Goal: Task Accomplishment & Management: Manage account settings

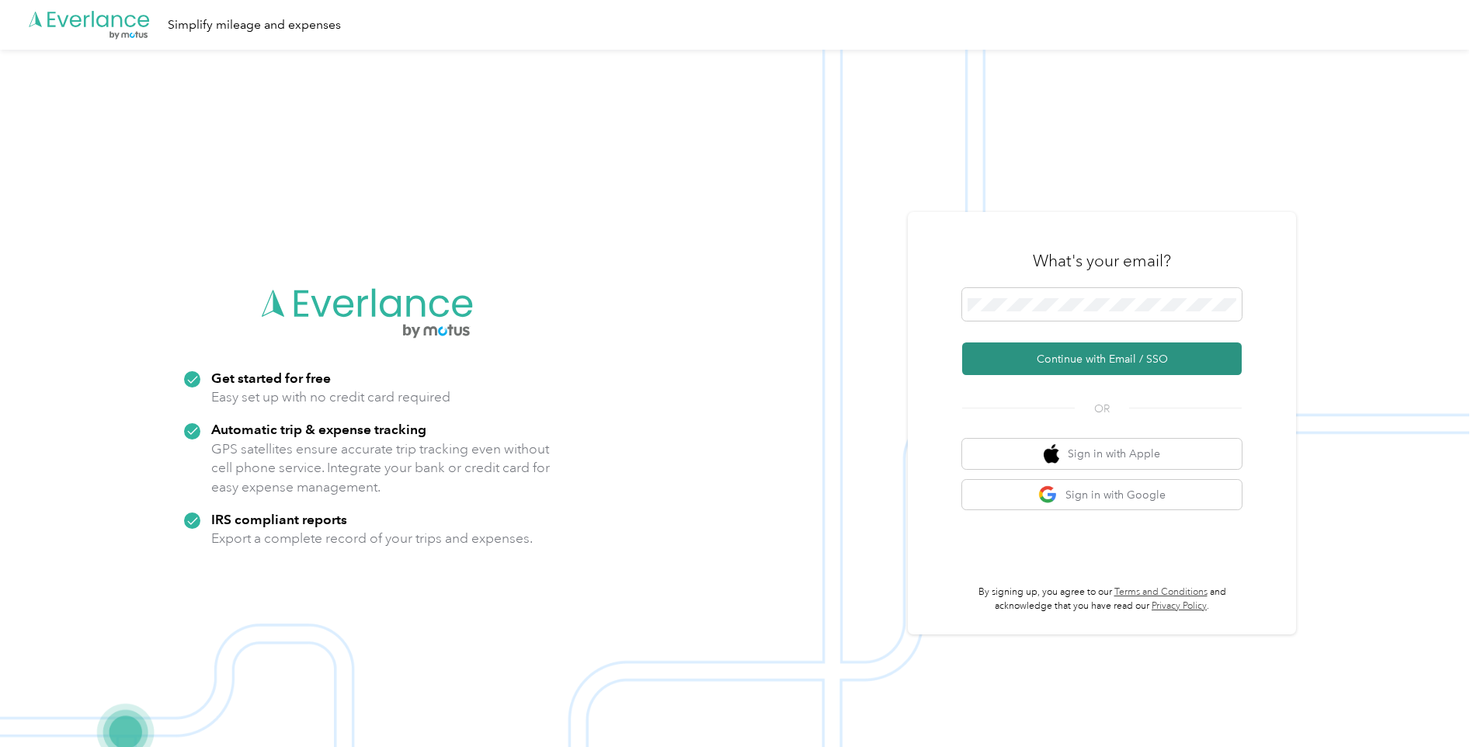
click at [1051, 360] on button "Continue with Email / SSO" at bounding box center [1102, 358] width 280 height 33
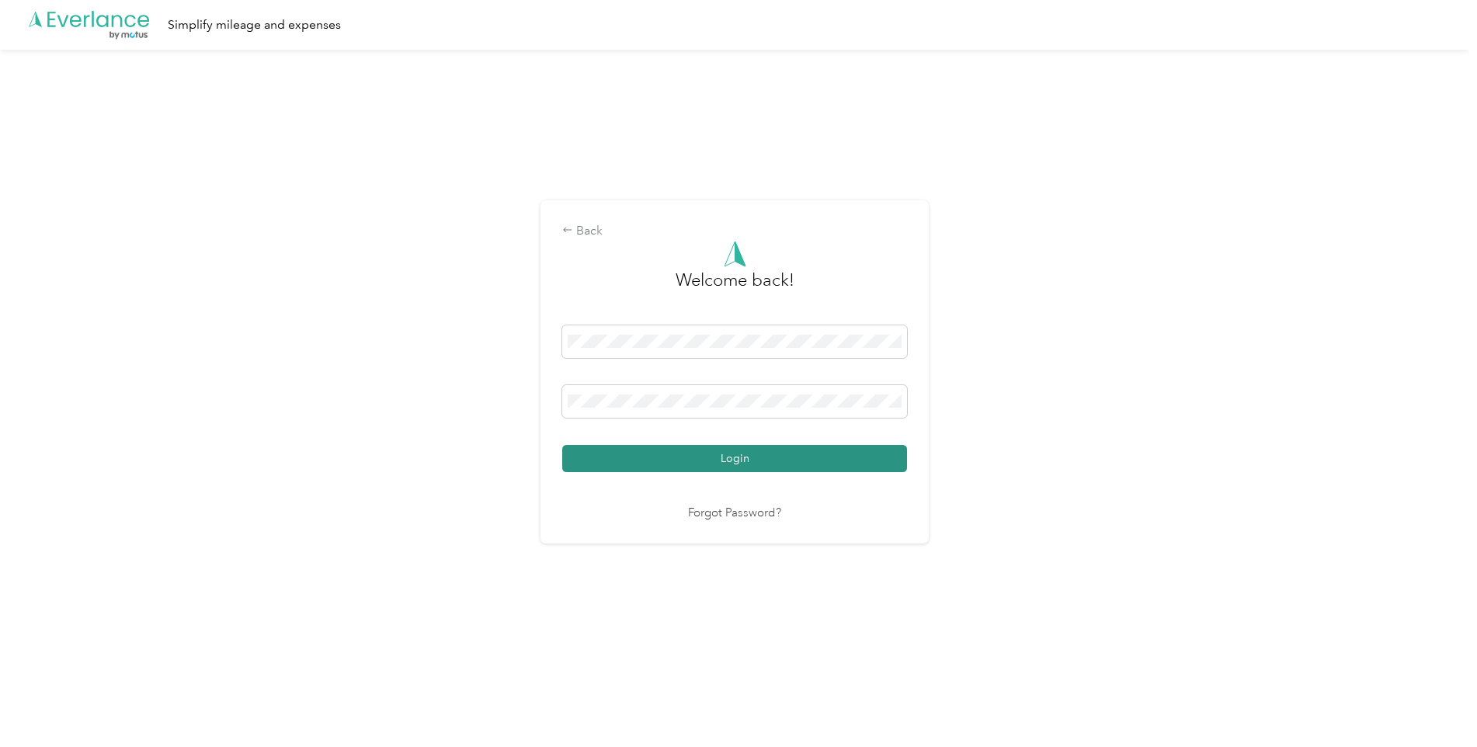
click at [704, 463] on button "Login" at bounding box center [734, 458] width 345 height 27
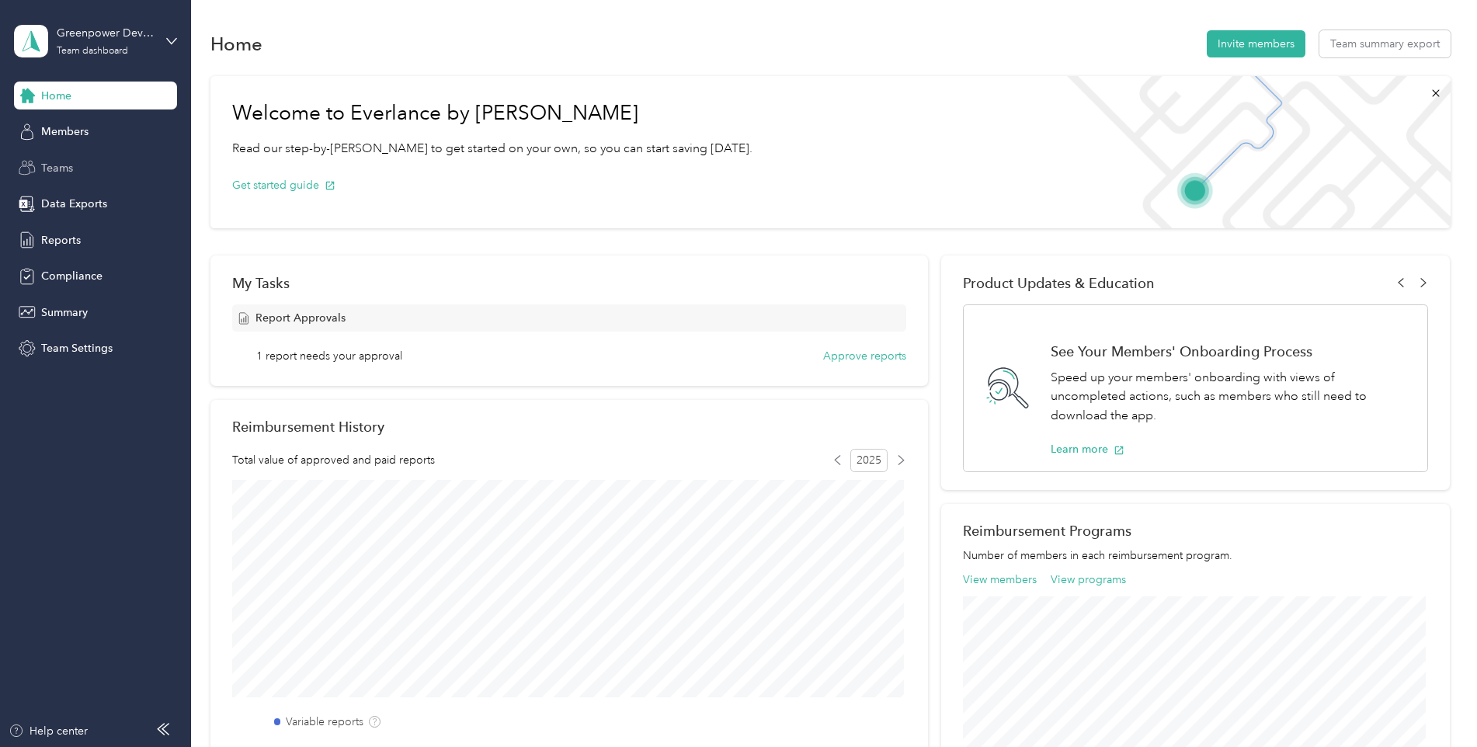
click at [91, 171] on div "Teams" at bounding box center [95, 168] width 163 height 28
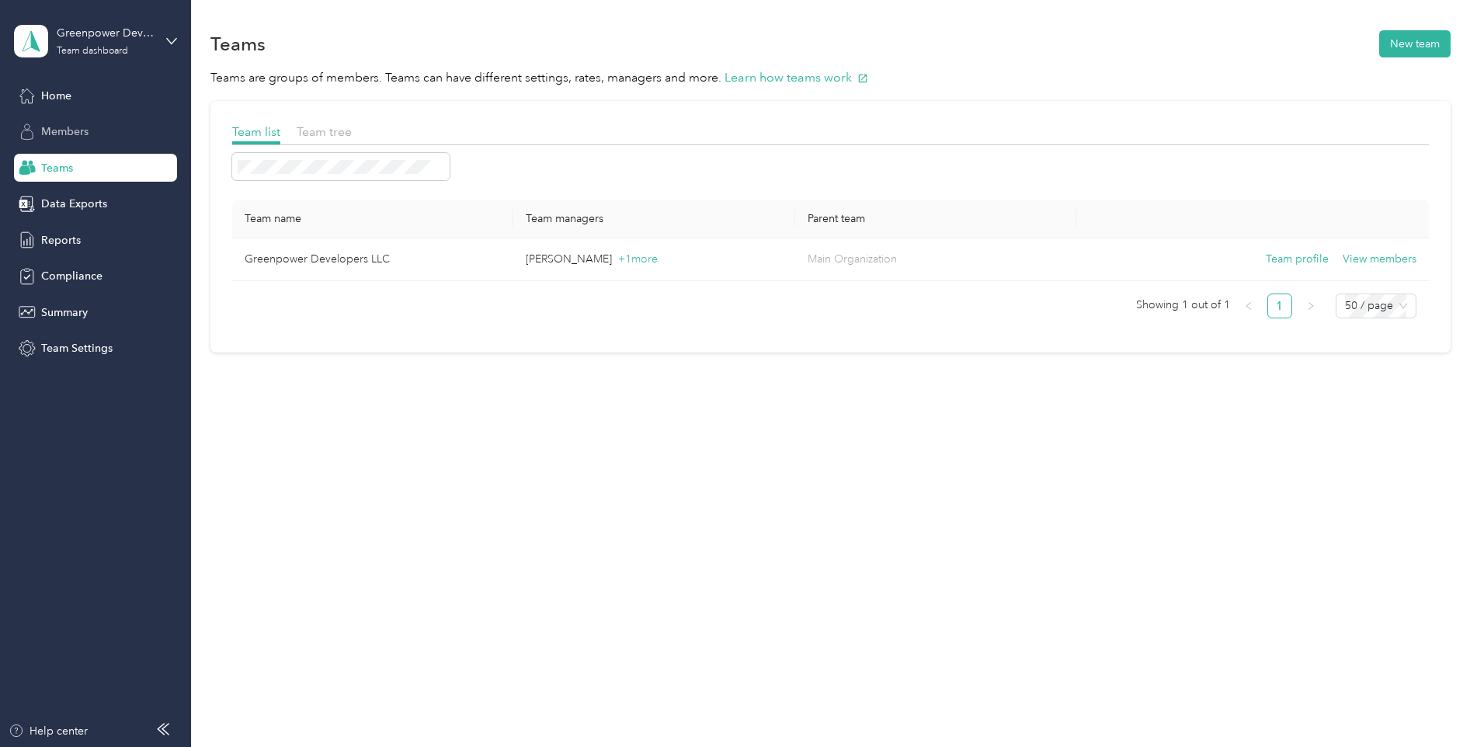
click at [85, 140] on div "Members" at bounding box center [95, 132] width 163 height 28
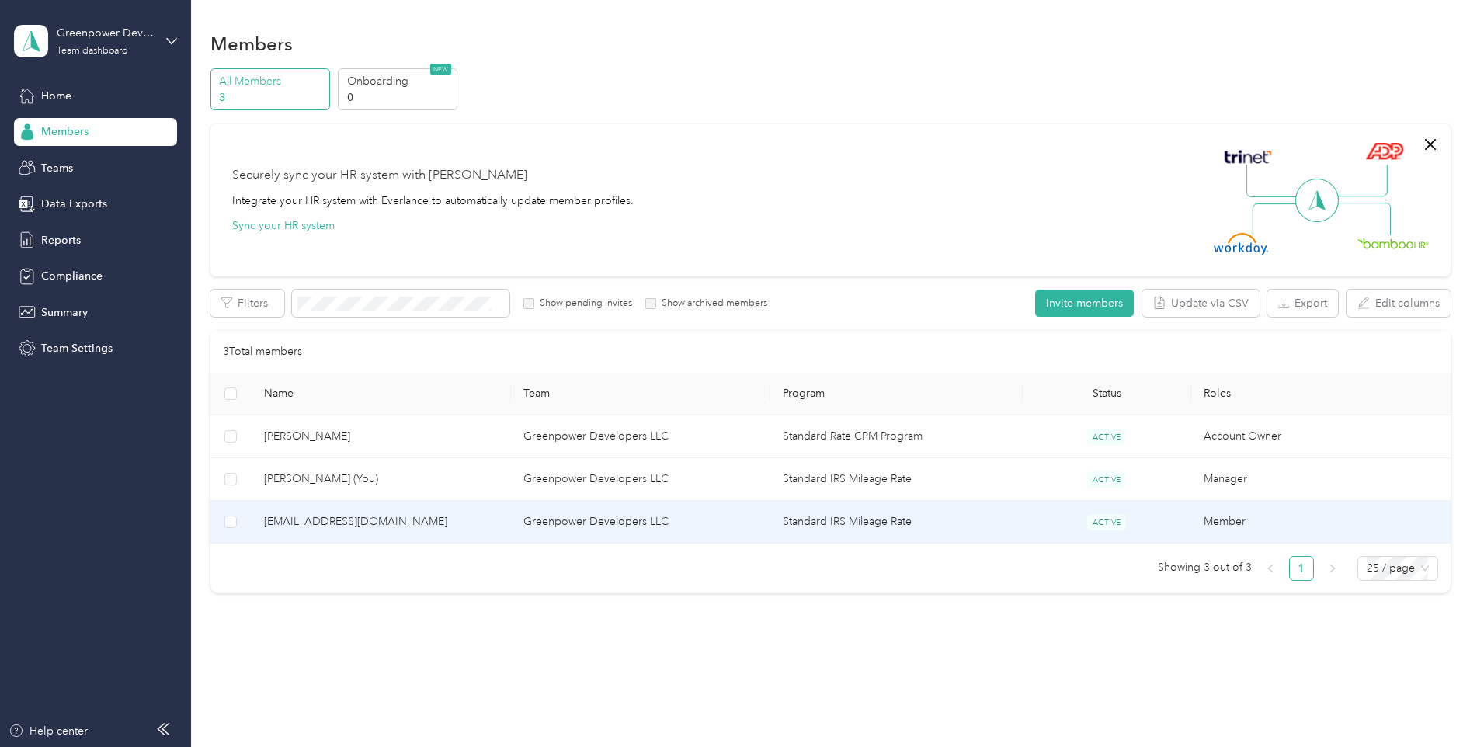
click at [436, 535] on td "[EMAIL_ADDRESS][DOMAIN_NAME]" at bounding box center [381, 522] width 259 height 43
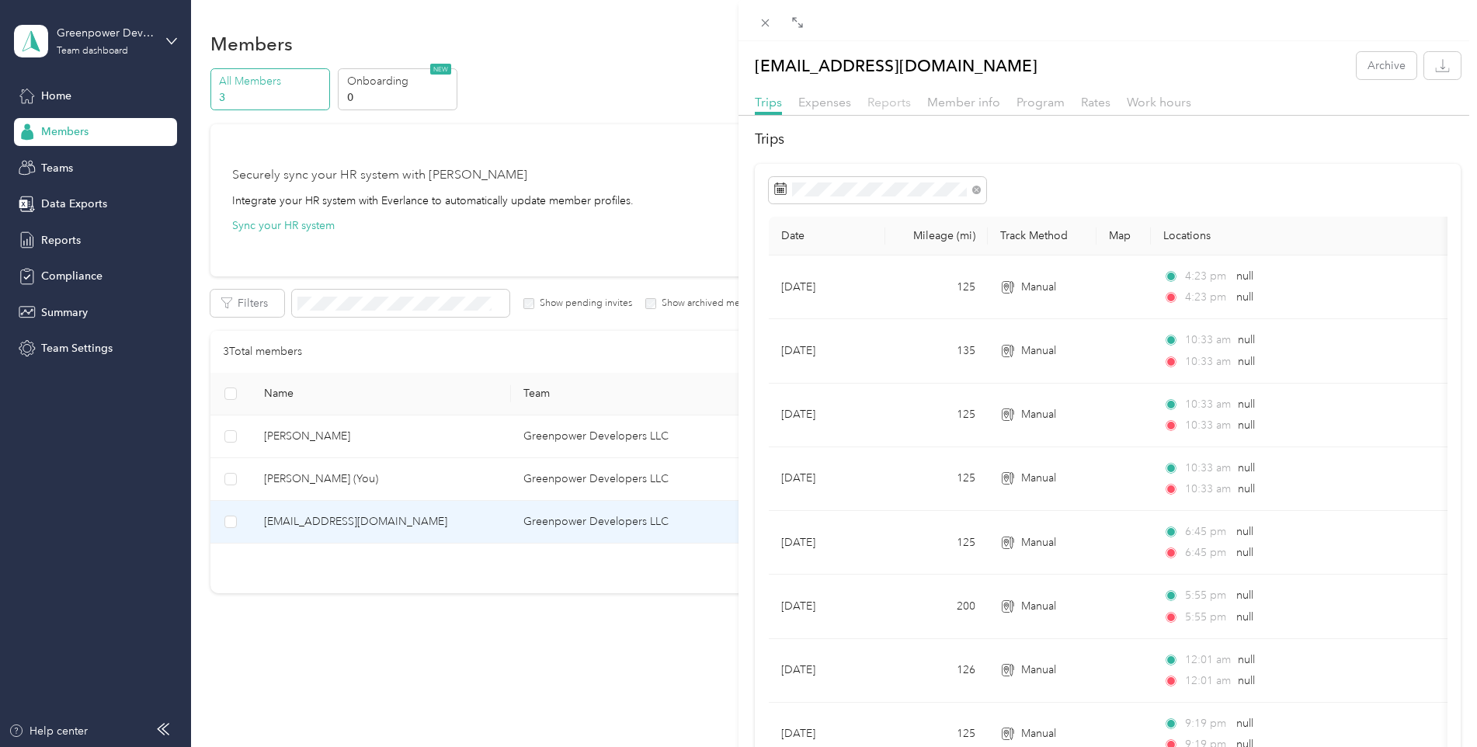
click at [890, 103] on span "Reports" at bounding box center [888, 102] width 43 height 15
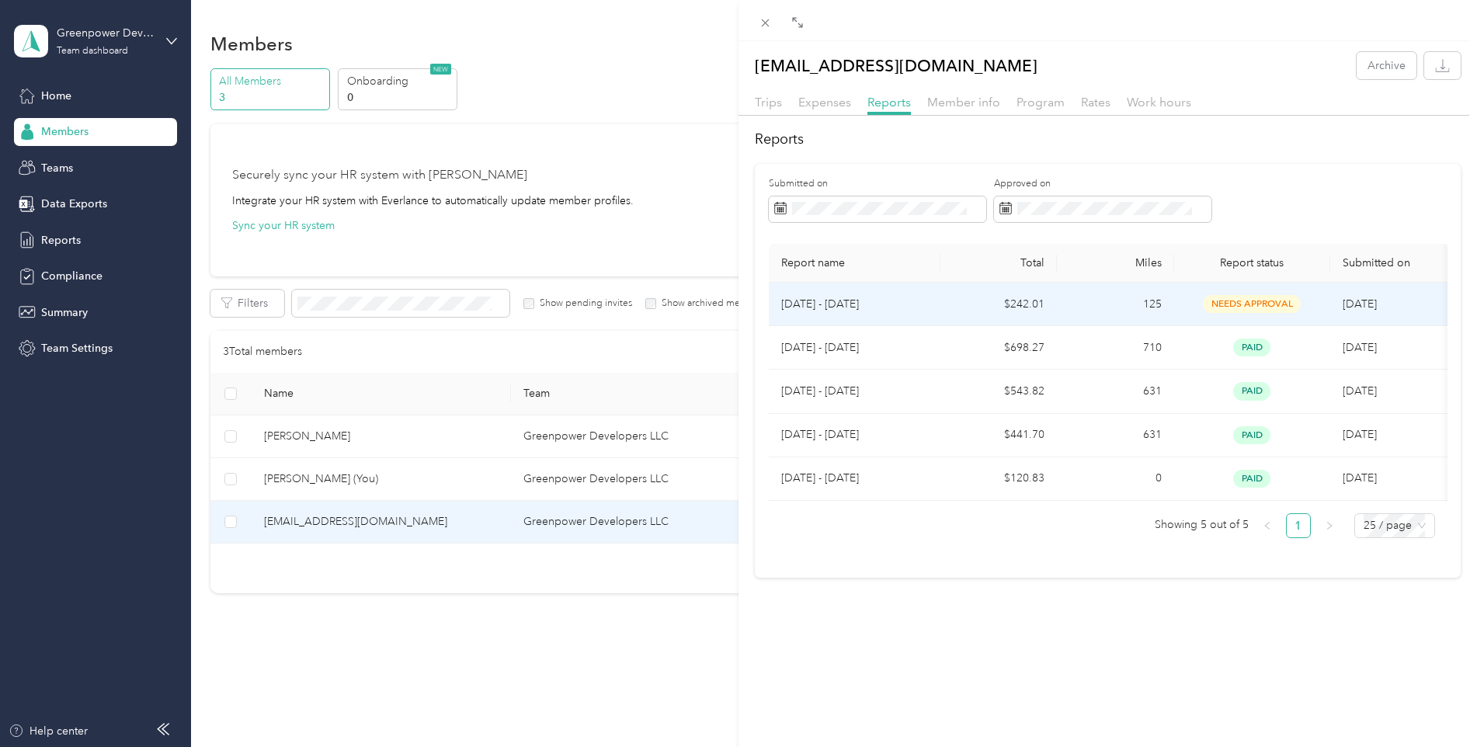
click at [1260, 305] on span "needs approval" at bounding box center [1252, 304] width 98 height 18
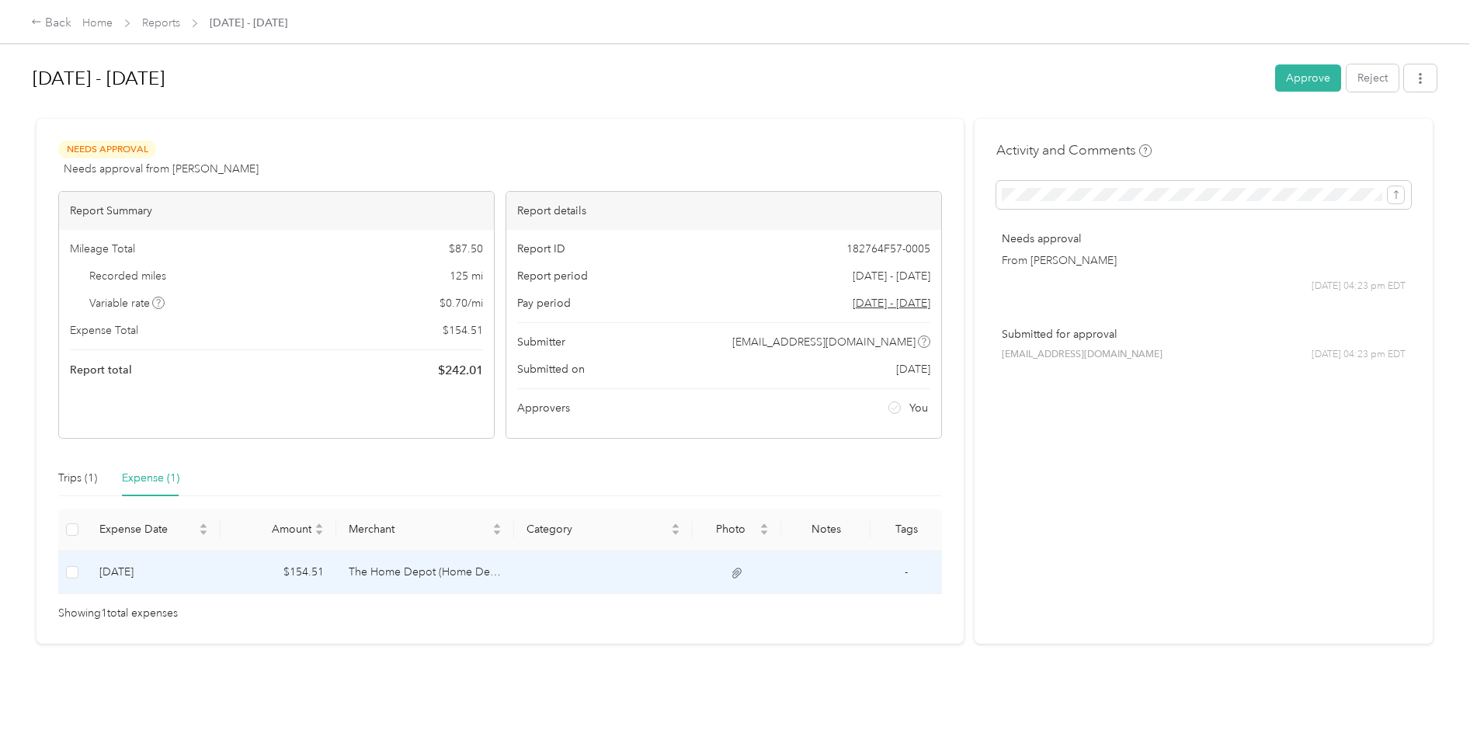
click at [730, 577] on icon at bounding box center [737, 573] width 14 height 14
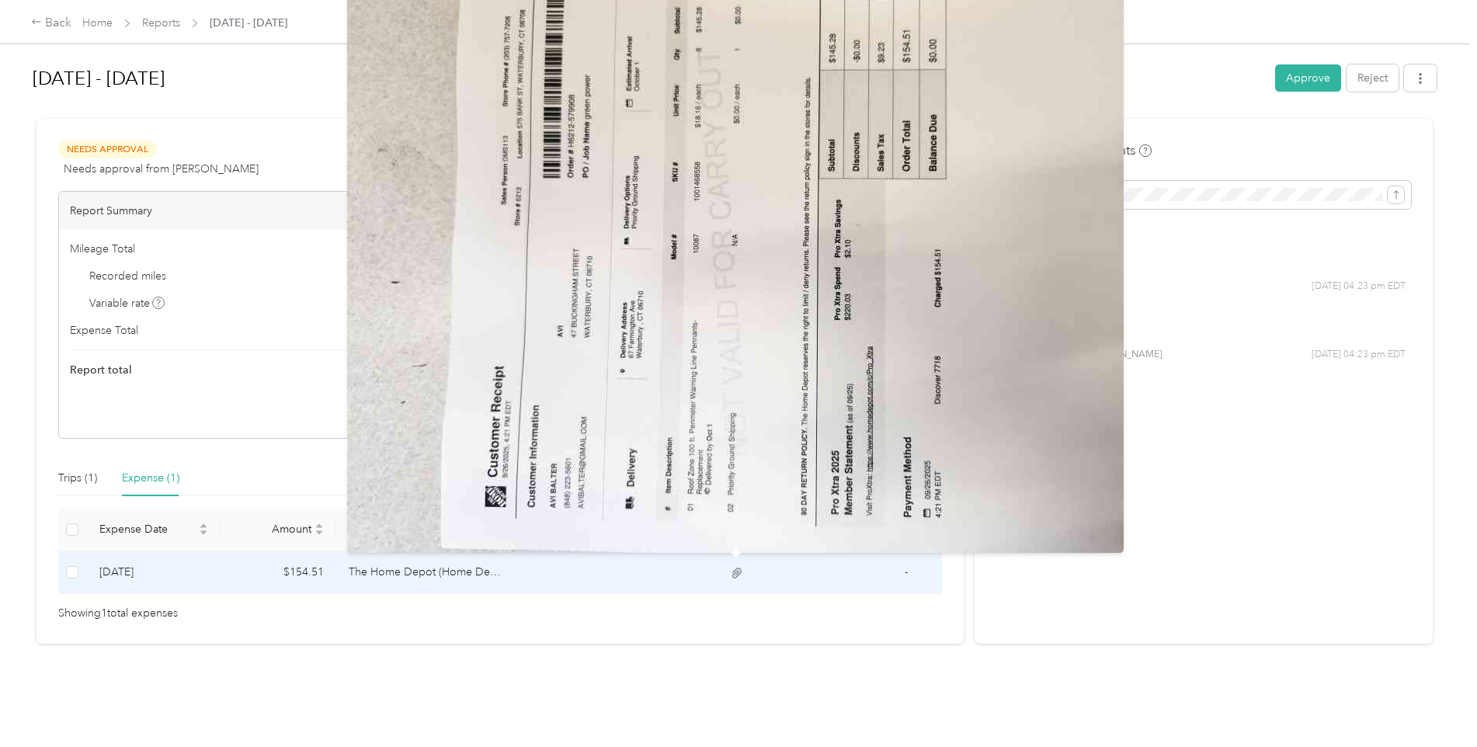
click at [752, 586] on td at bounding box center [737, 572] width 89 height 43
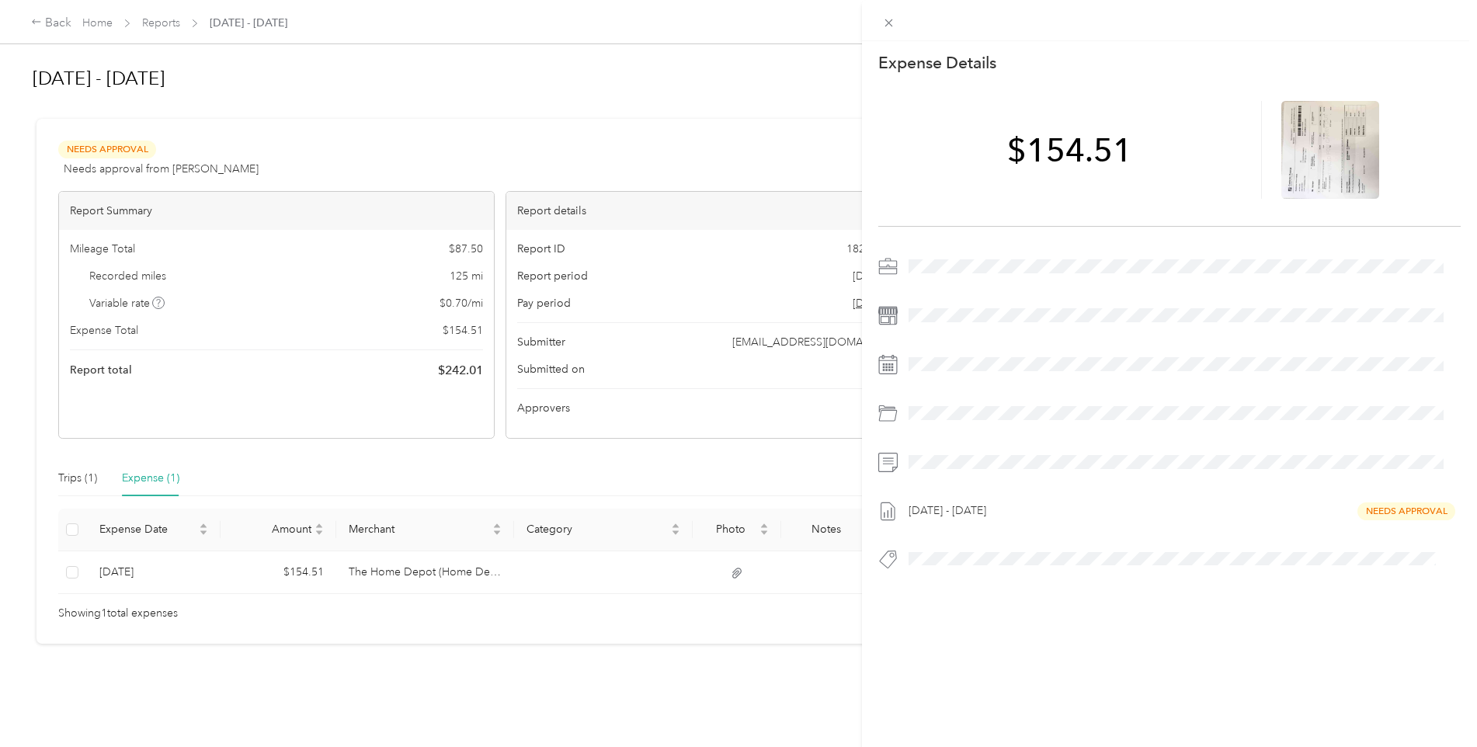
click at [603, 649] on div "This expense cannot be edited because it is either under review, approved, or p…" at bounding box center [738, 373] width 1477 height 747
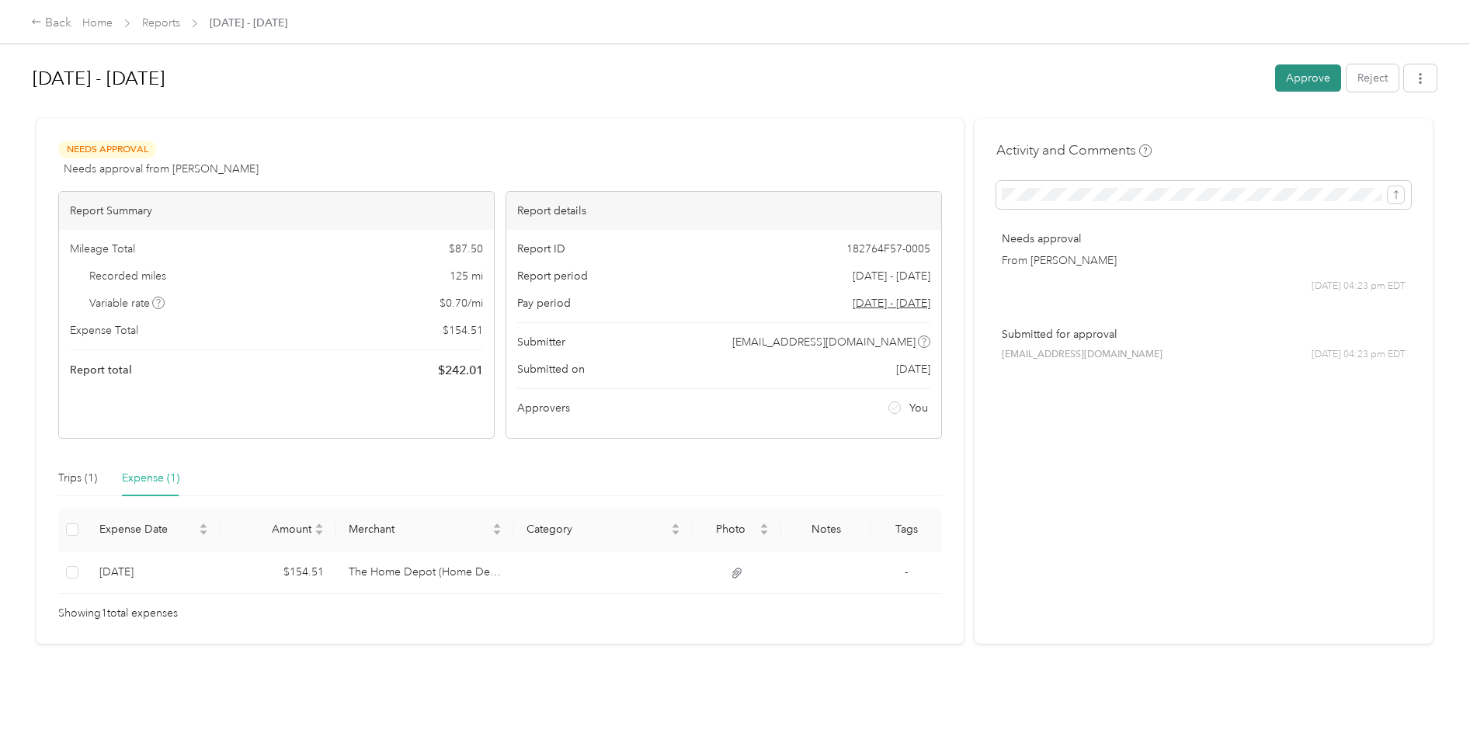
click at [1311, 75] on button "Approve" at bounding box center [1308, 77] width 66 height 27
